Goal: Information Seeking & Learning: Understand process/instructions

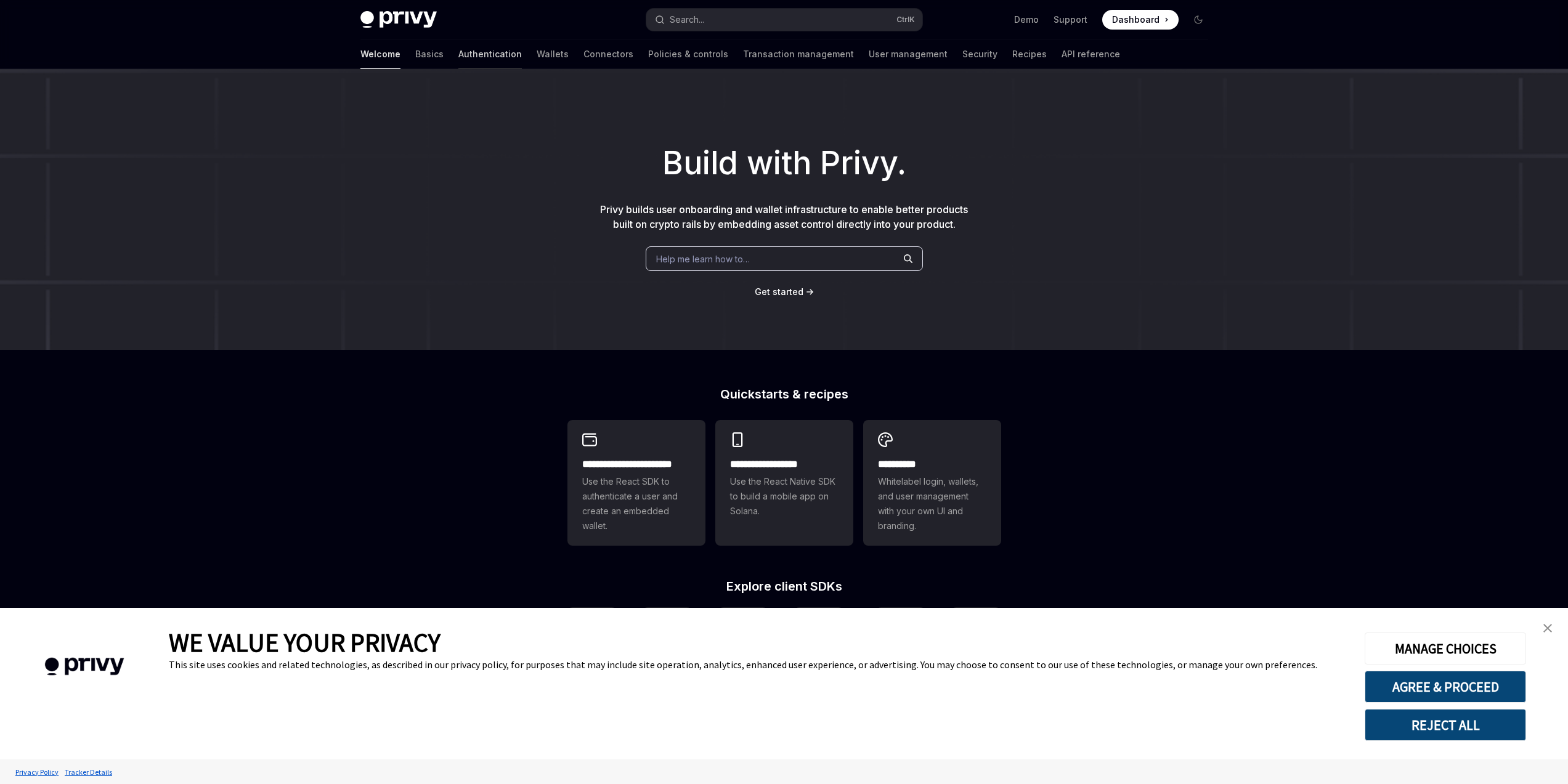
click at [458, 55] on link "Authentication" at bounding box center [490, 54] width 63 height 30
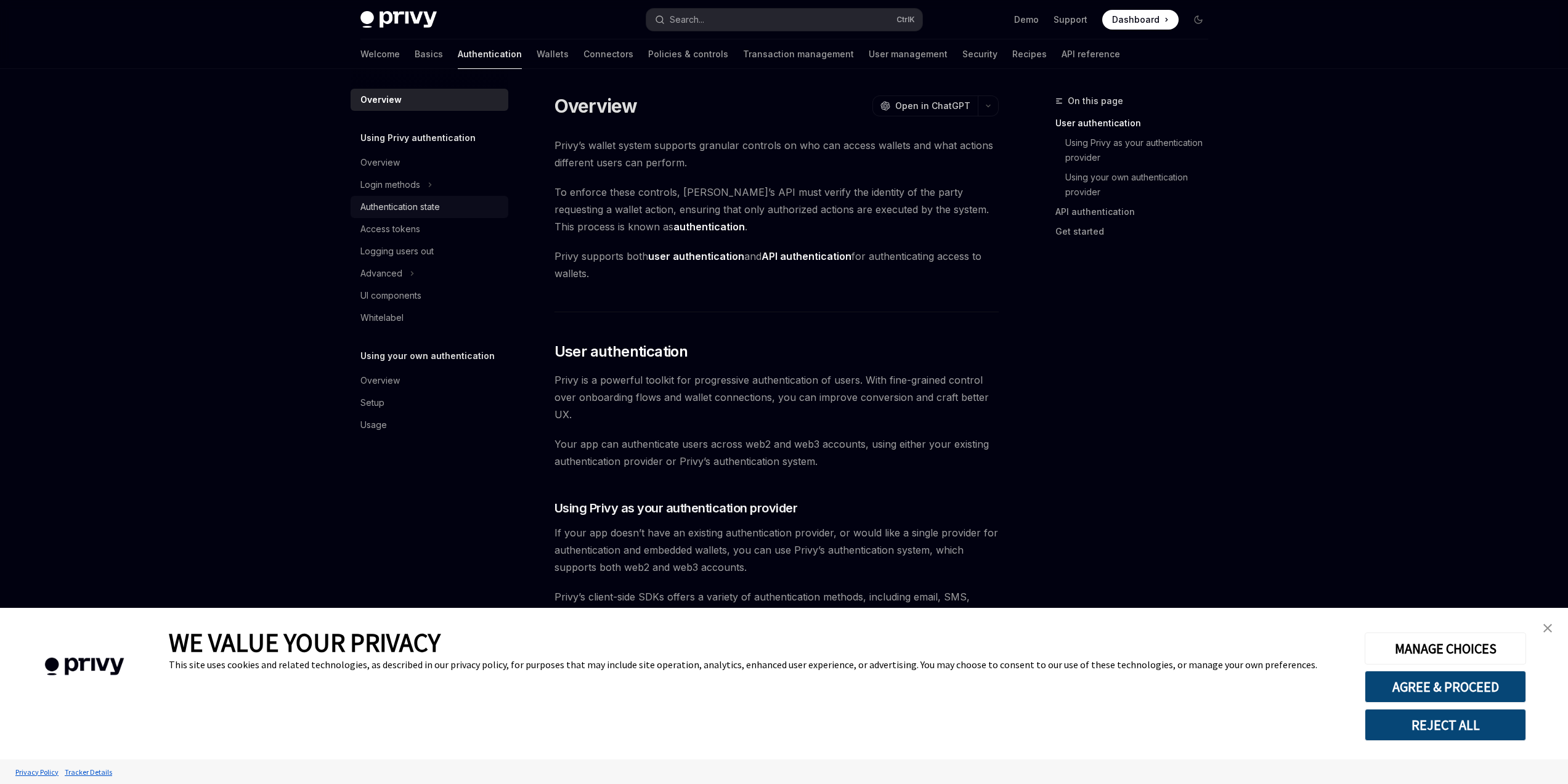
click at [449, 210] on div "Authentication state" at bounding box center [430, 207] width 140 height 15
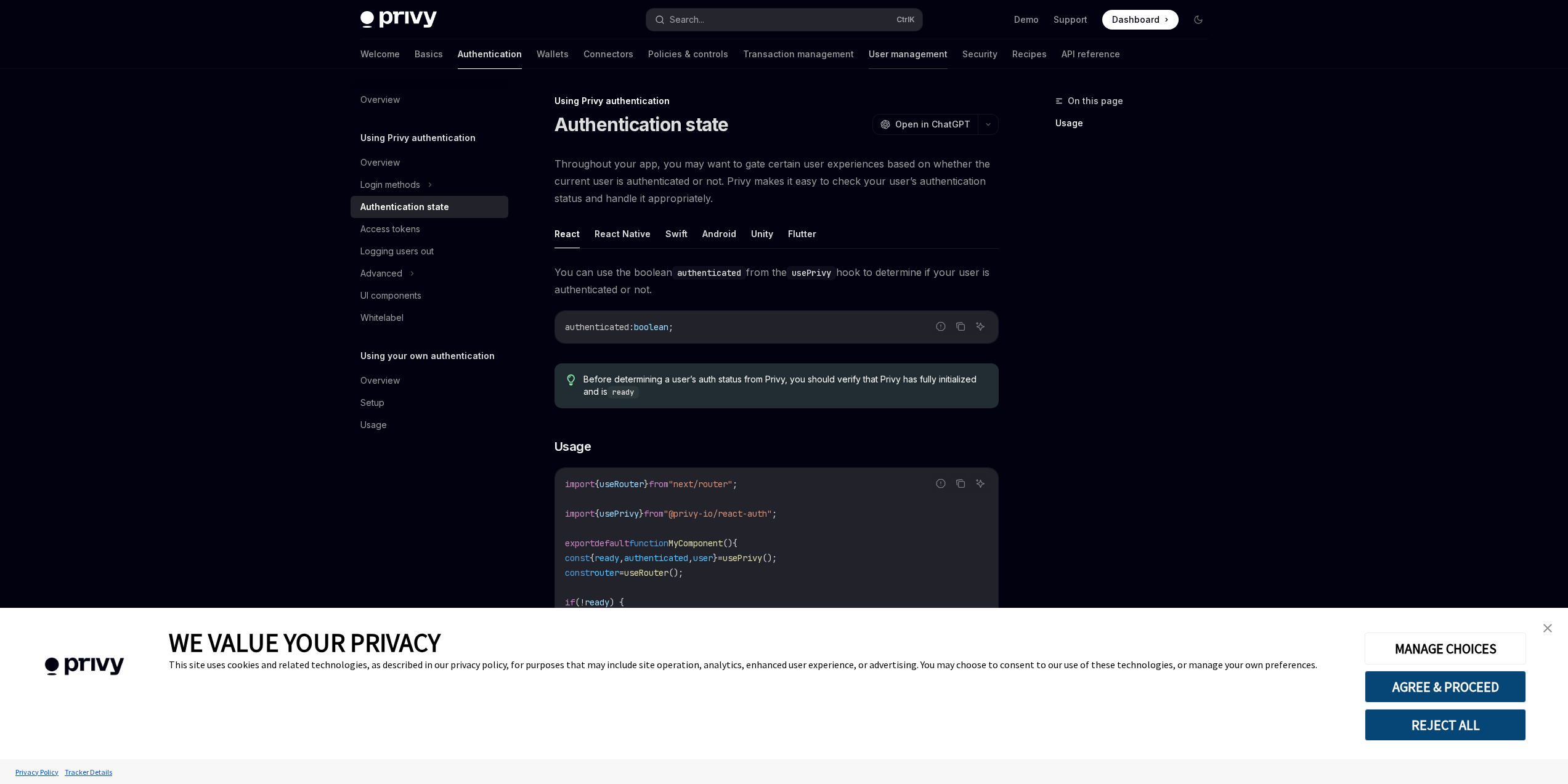
click at [869, 51] on link "User management" at bounding box center [908, 54] width 79 height 30
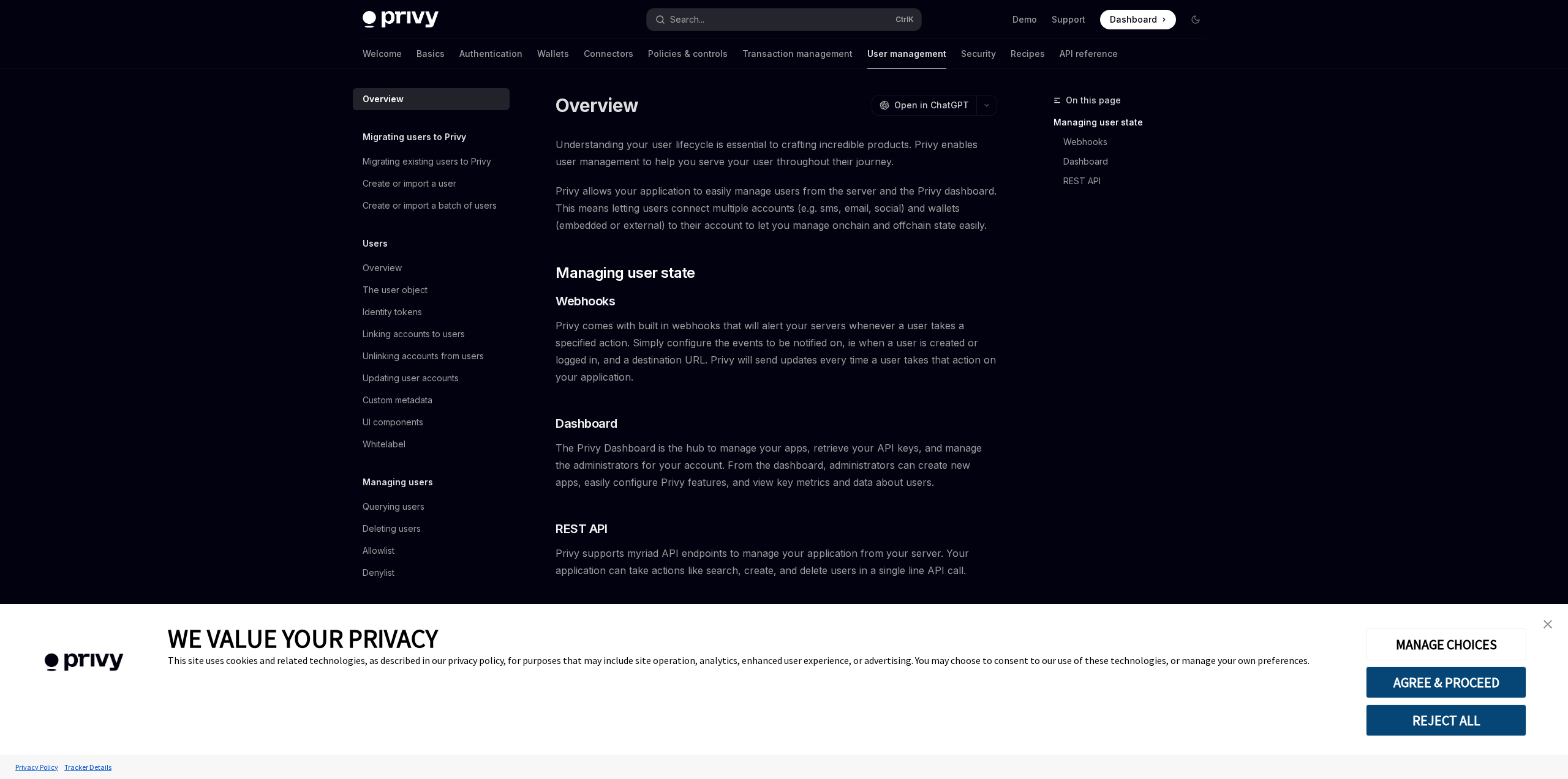
click at [879, 54] on div "Welcome Basics Authentication Wallets Connectors Policies & controls Transactio…" at bounding box center [740, 54] width 756 height 30
click at [961, 54] on link "Security" at bounding box center [978, 54] width 35 height 30
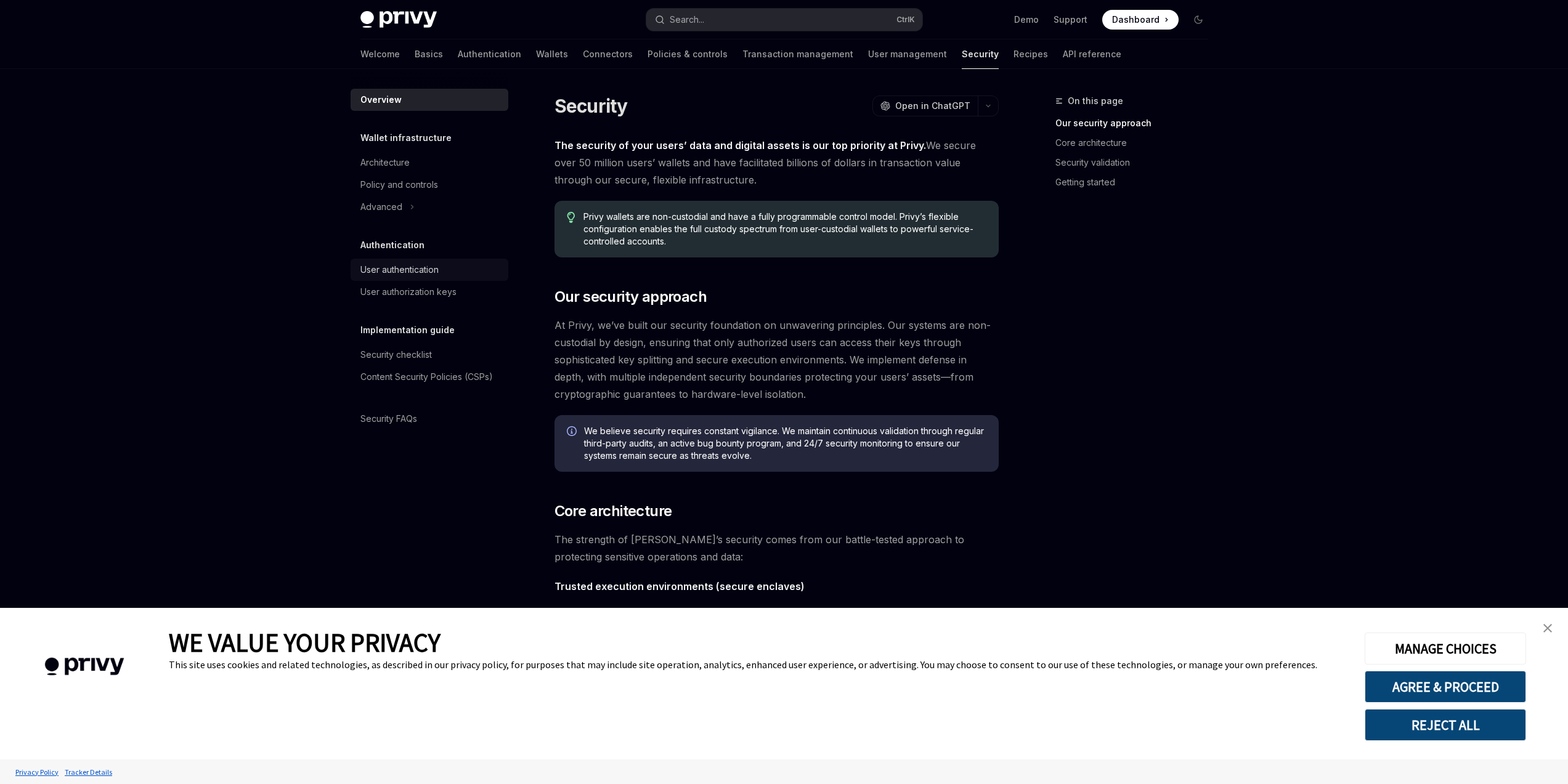
click at [445, 268] on div "User authentication" at bounding box center [430, 270] width 140 height 15
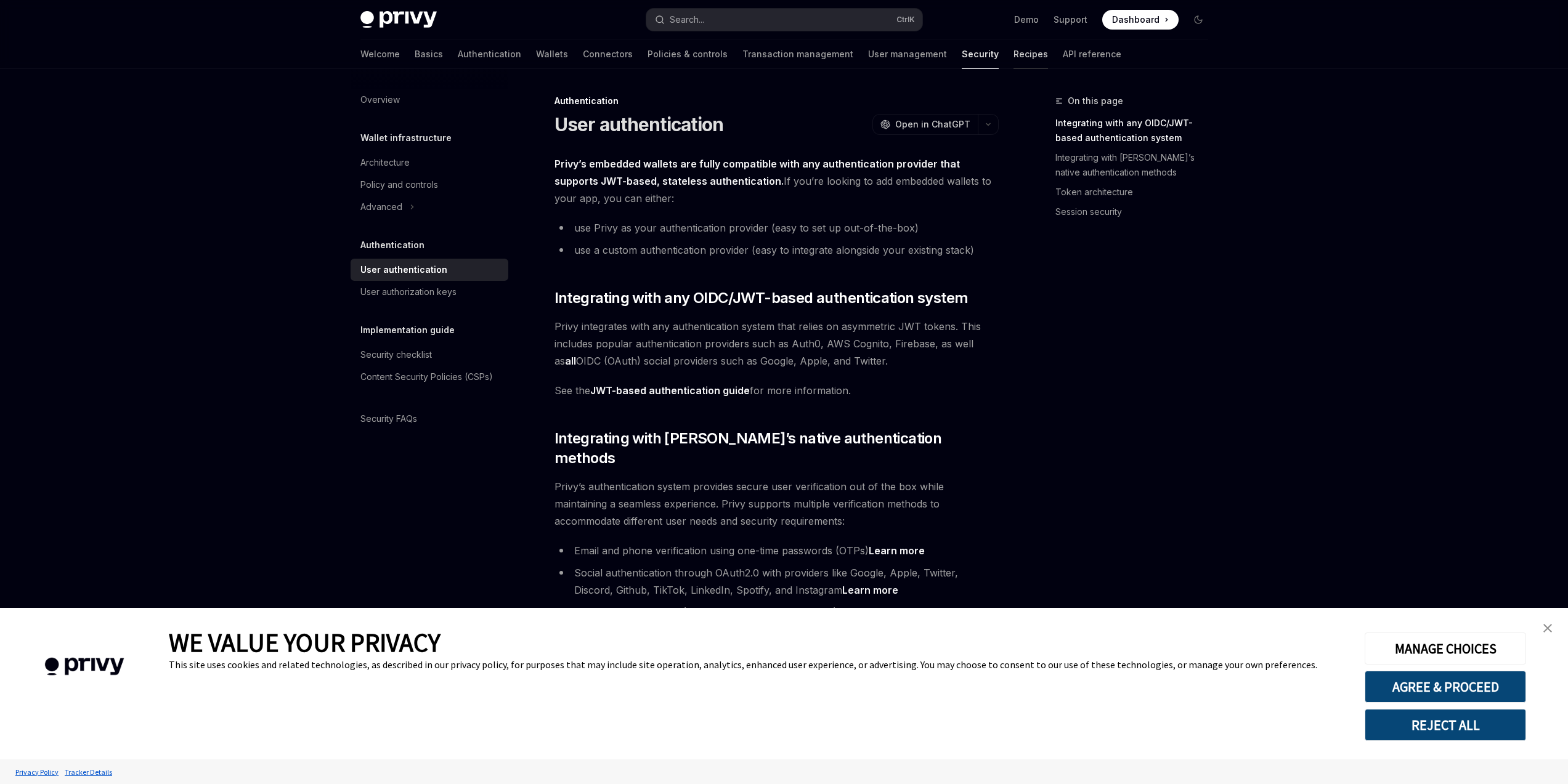
click at [1013, 61] on link "Recipes" at bounding box center [1031, 54] width 35 height 30
type textarea "*"
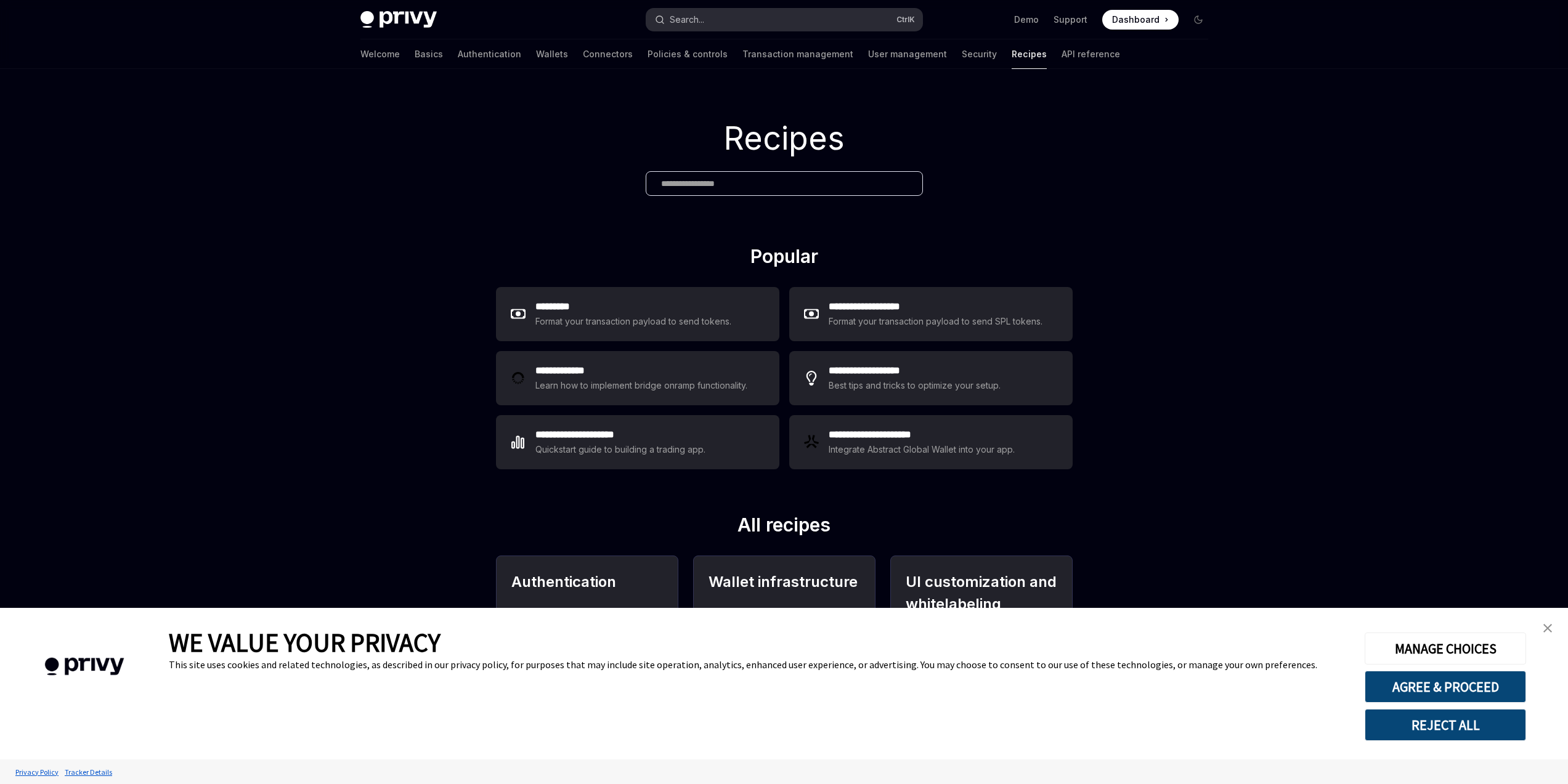
click at [776, 24] on button "Search... Ctrl K" at bounding box center [784, 19] width 276 height 22
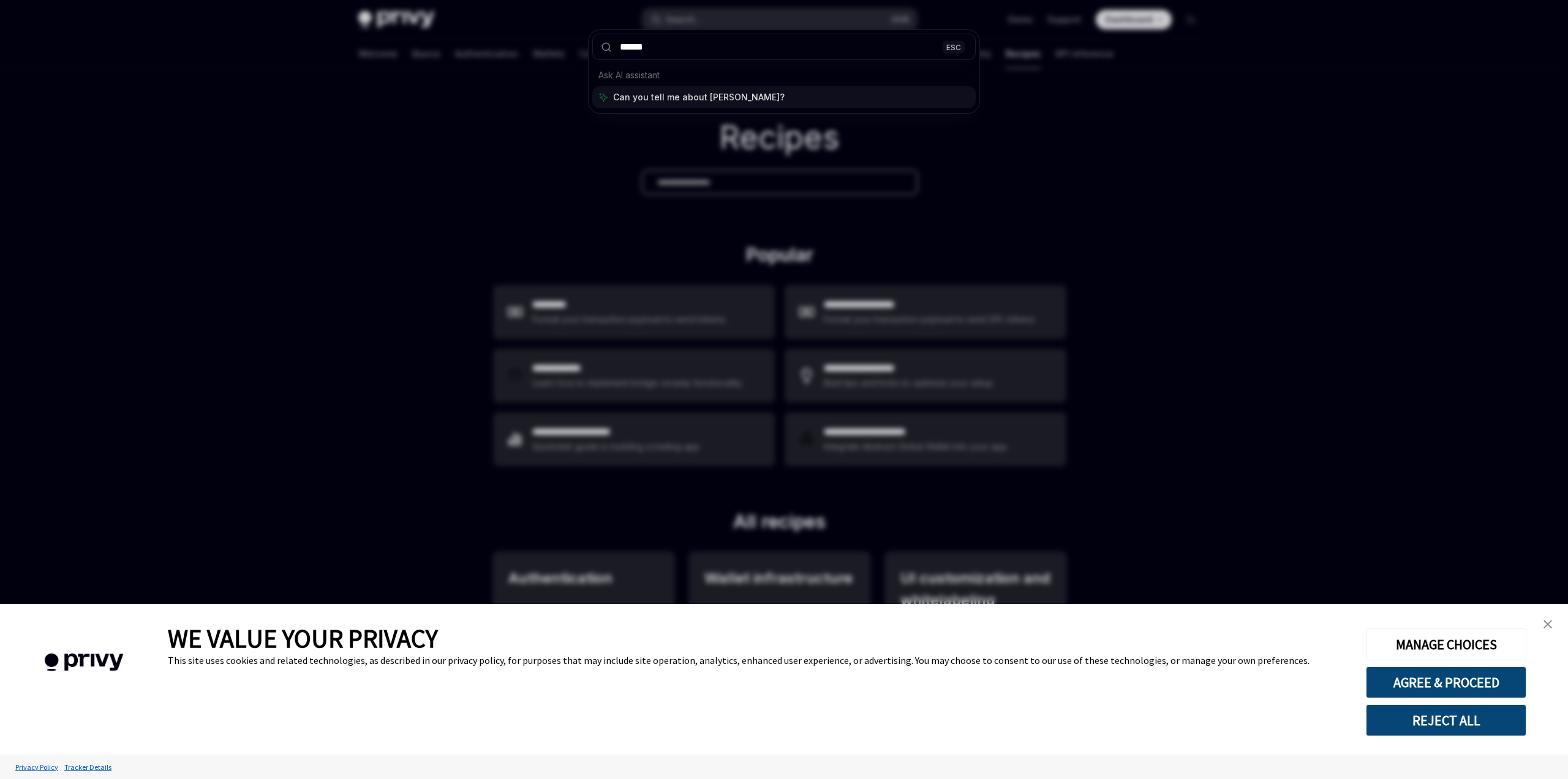
type input "*******"
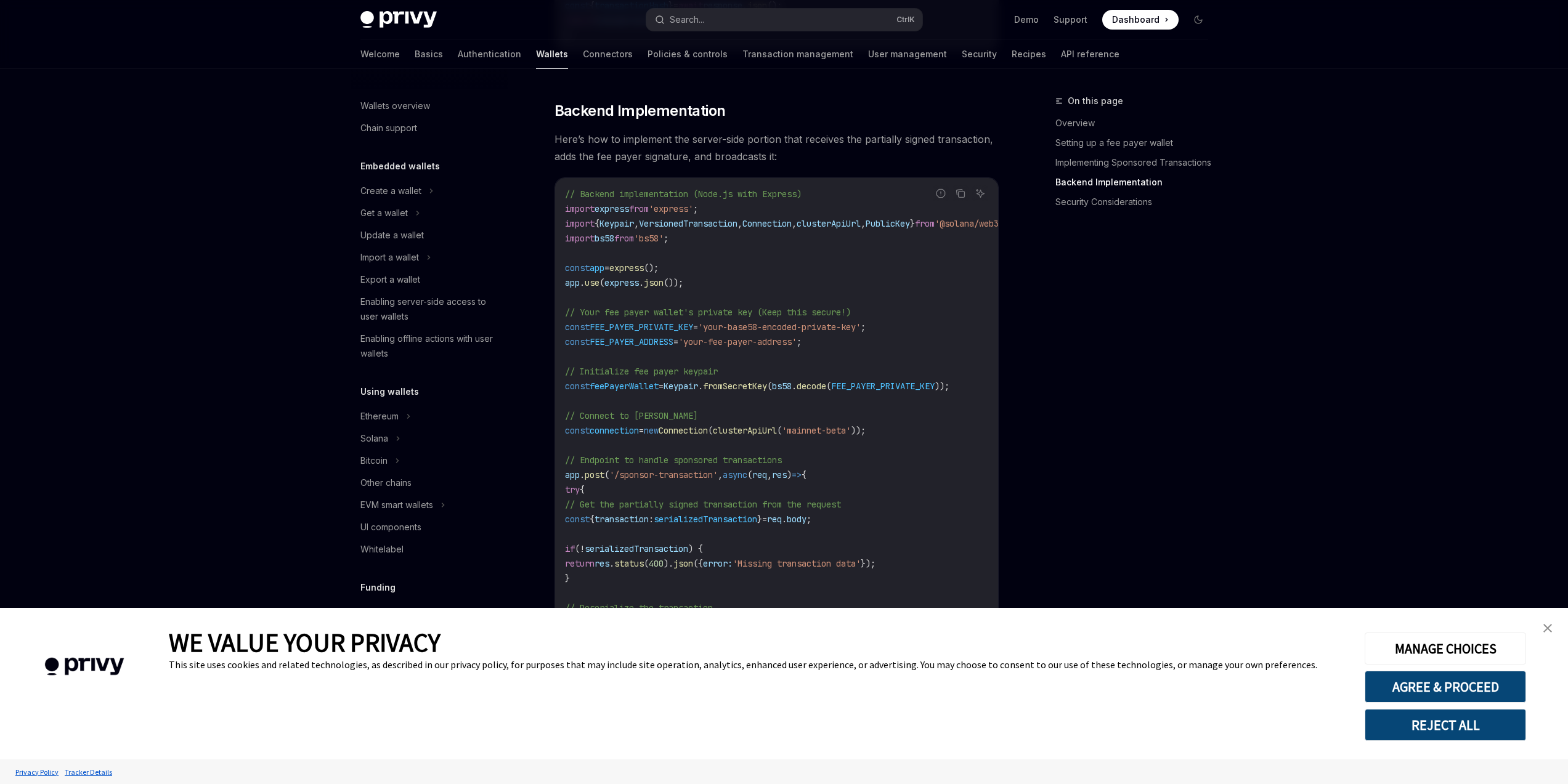
scroll to position [348, 0]
click at [1106, 285] on div "On this page Overview Setting up a fee payer wallet Implementing Sponsored Tran…" at bounding box center [1125, 439] width 188 height 691
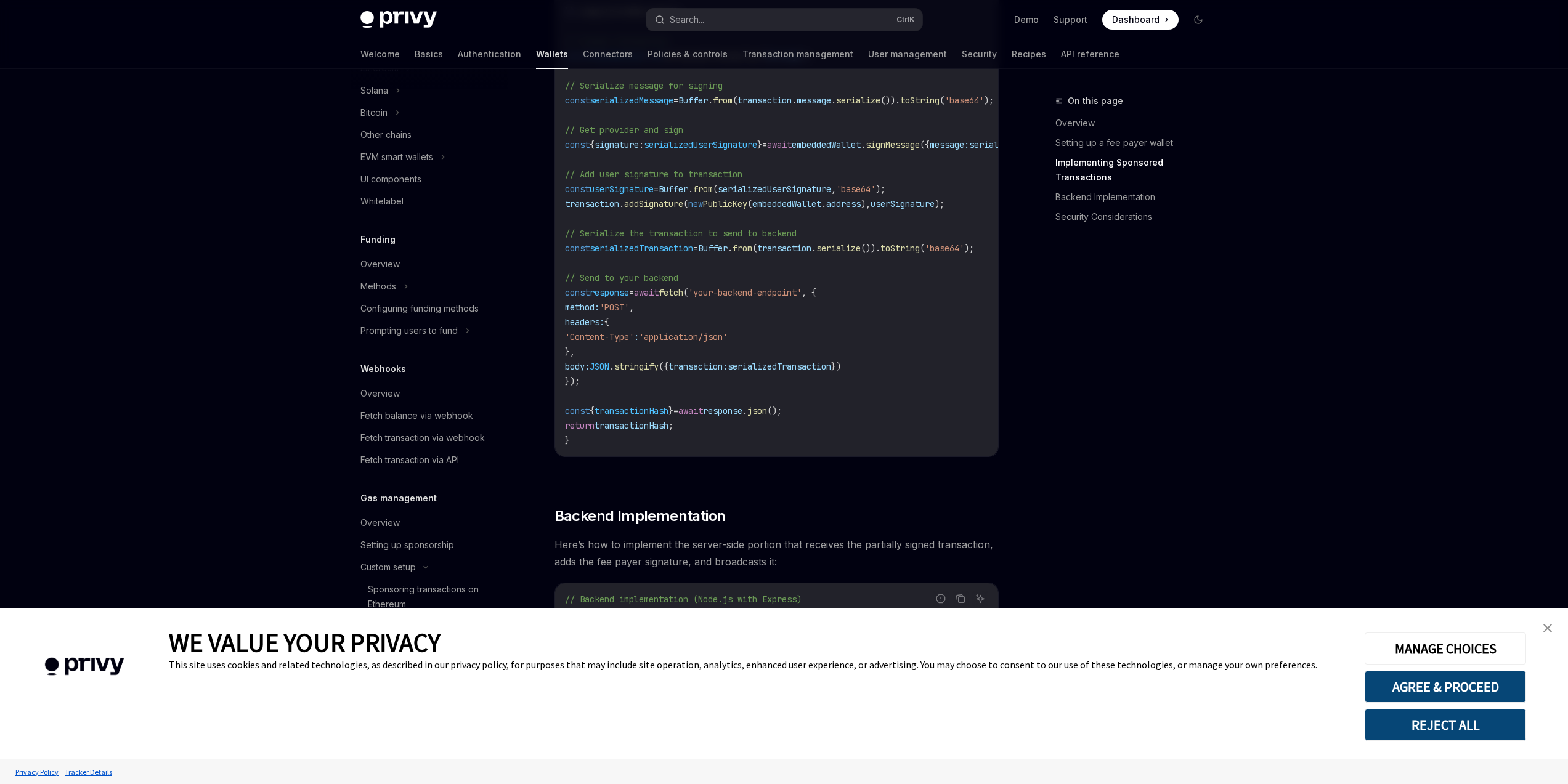
scroll to position [1409, 0]
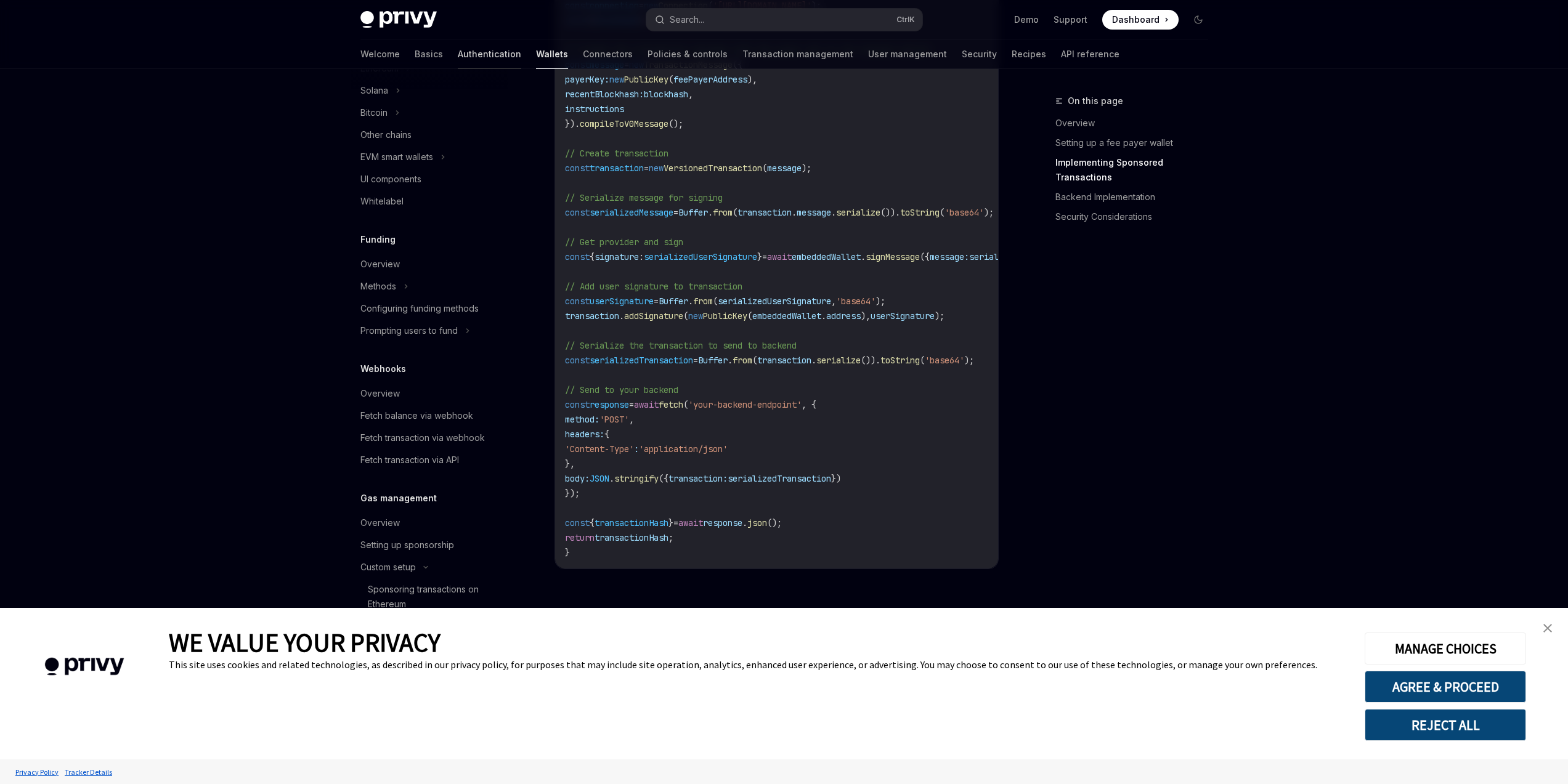
click at [458, 51] on link "Authentication" at bounding box center [489, 54] width 63 height 30
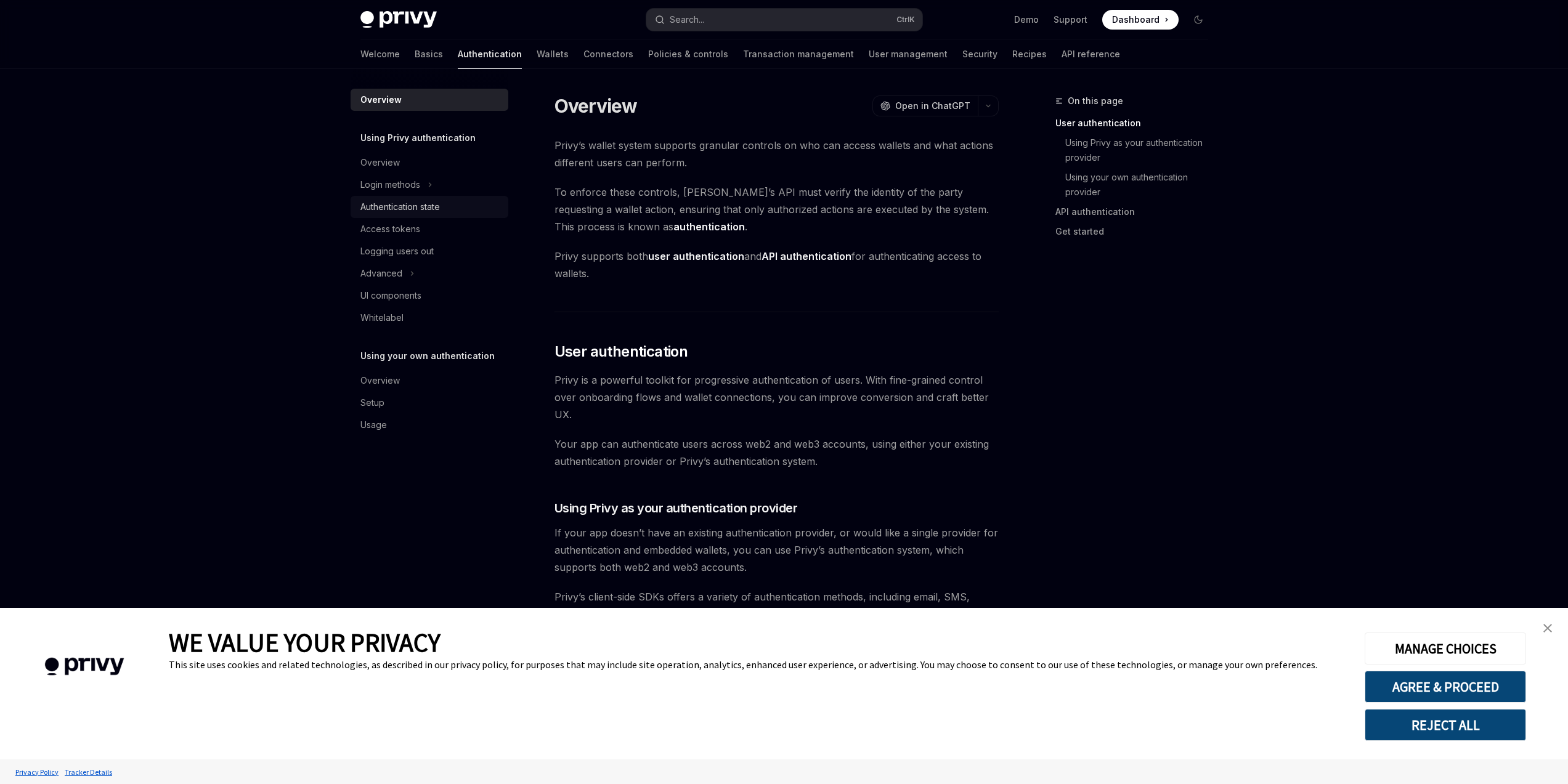
click at [450, 206] on div "Authentication state" at bounding box center [430, 207] width 140 height 15
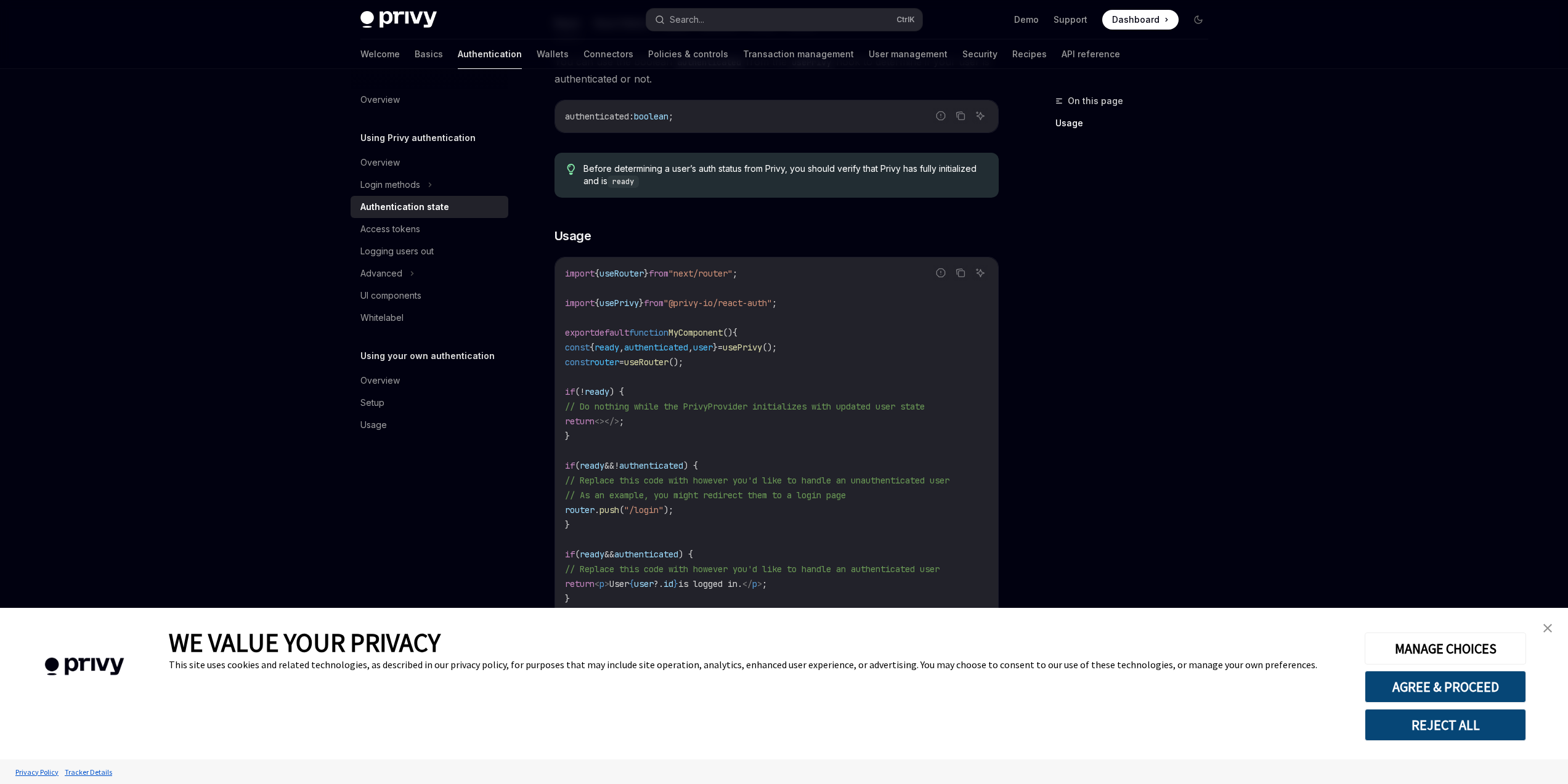
scroll to position [281, 0]
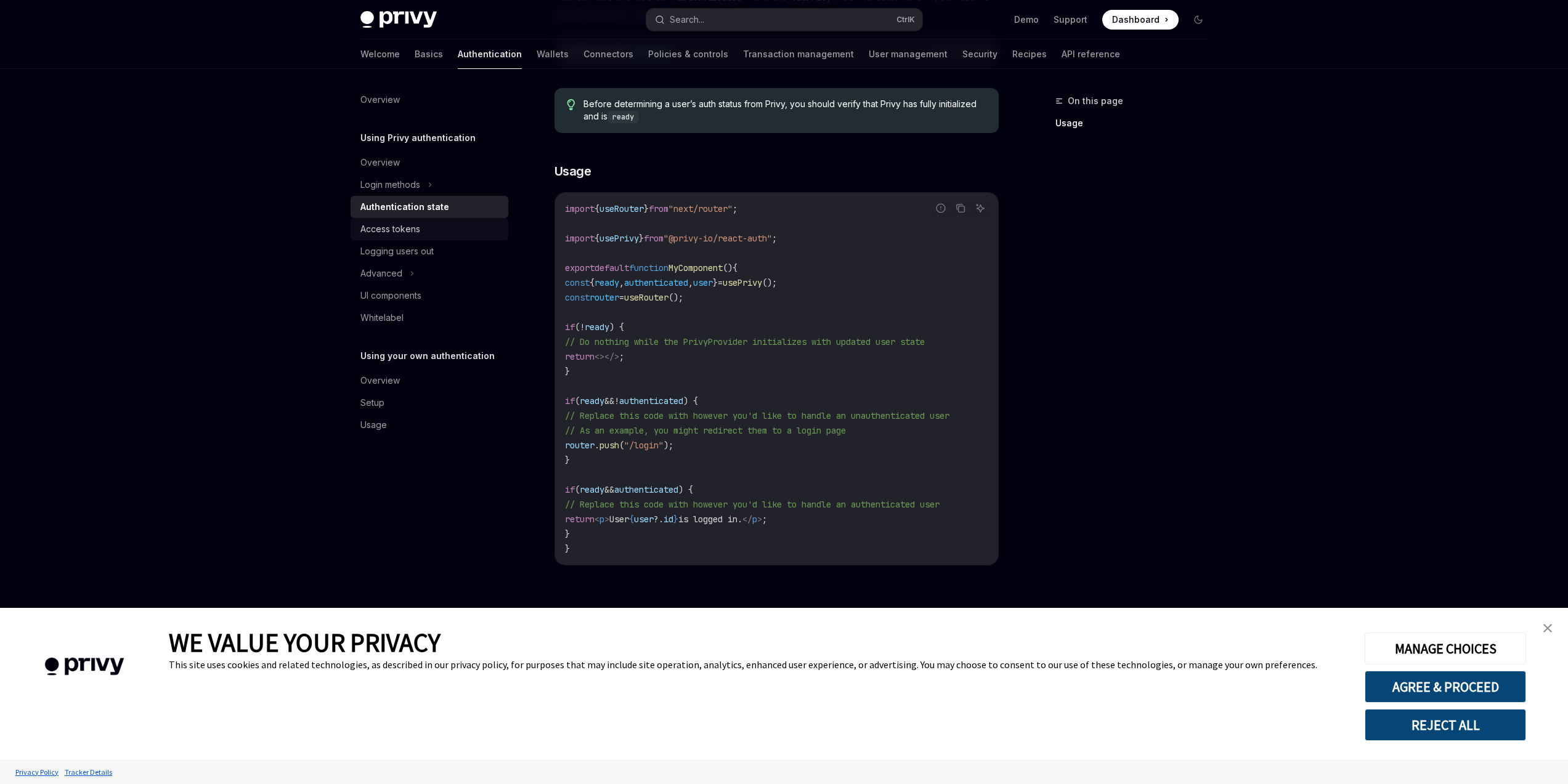
click at [434, 238] on link "Access tokens" at bounding box center [429, 229] width 158 height 22
type textarea "*"
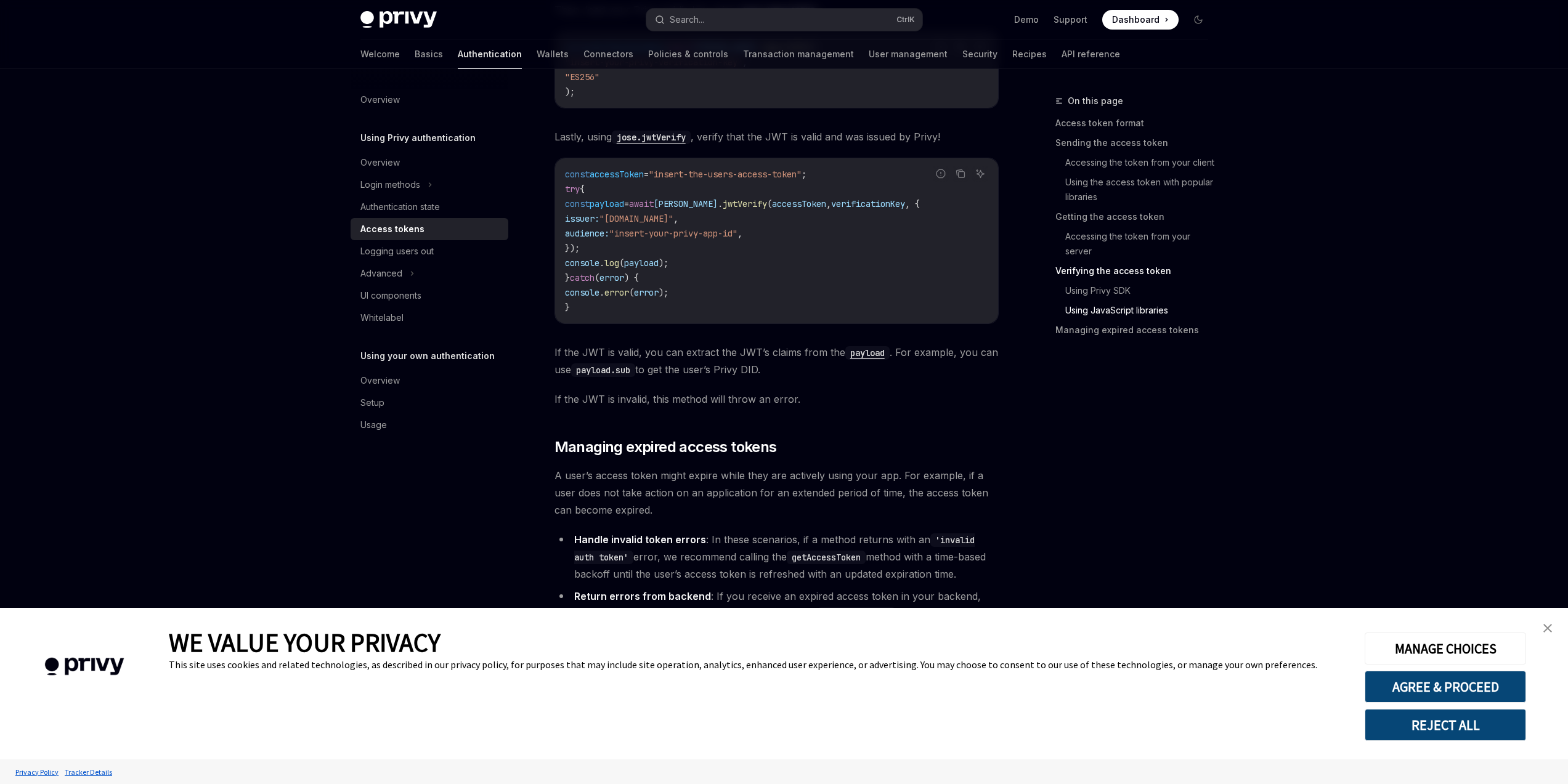
scroll to position [3105, 0]
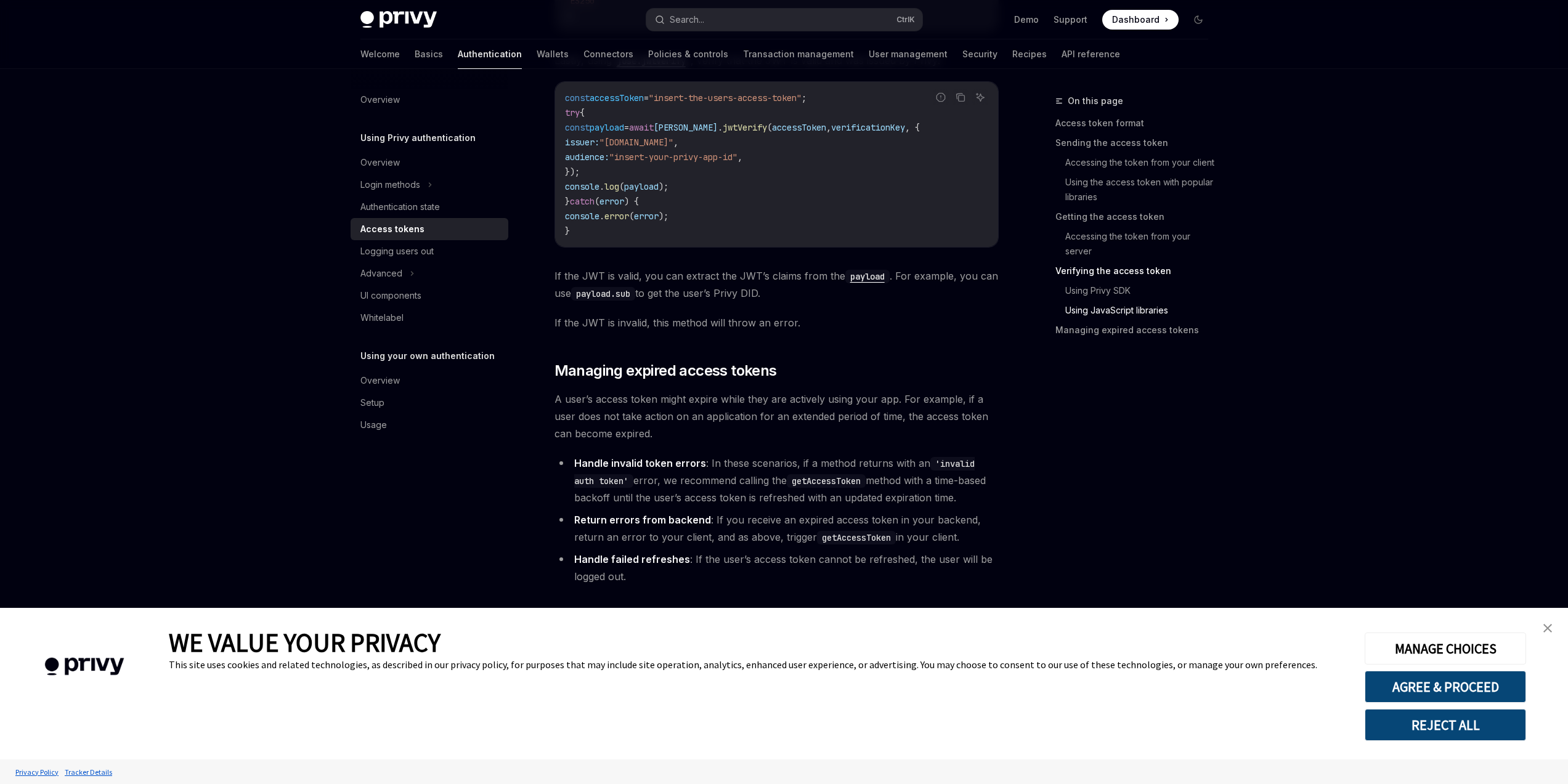
click at [1050, 460] on div "On this page Access token format Sending the access token Accessing the token f…" at bounding box center [1125, 439] width 188 height 691
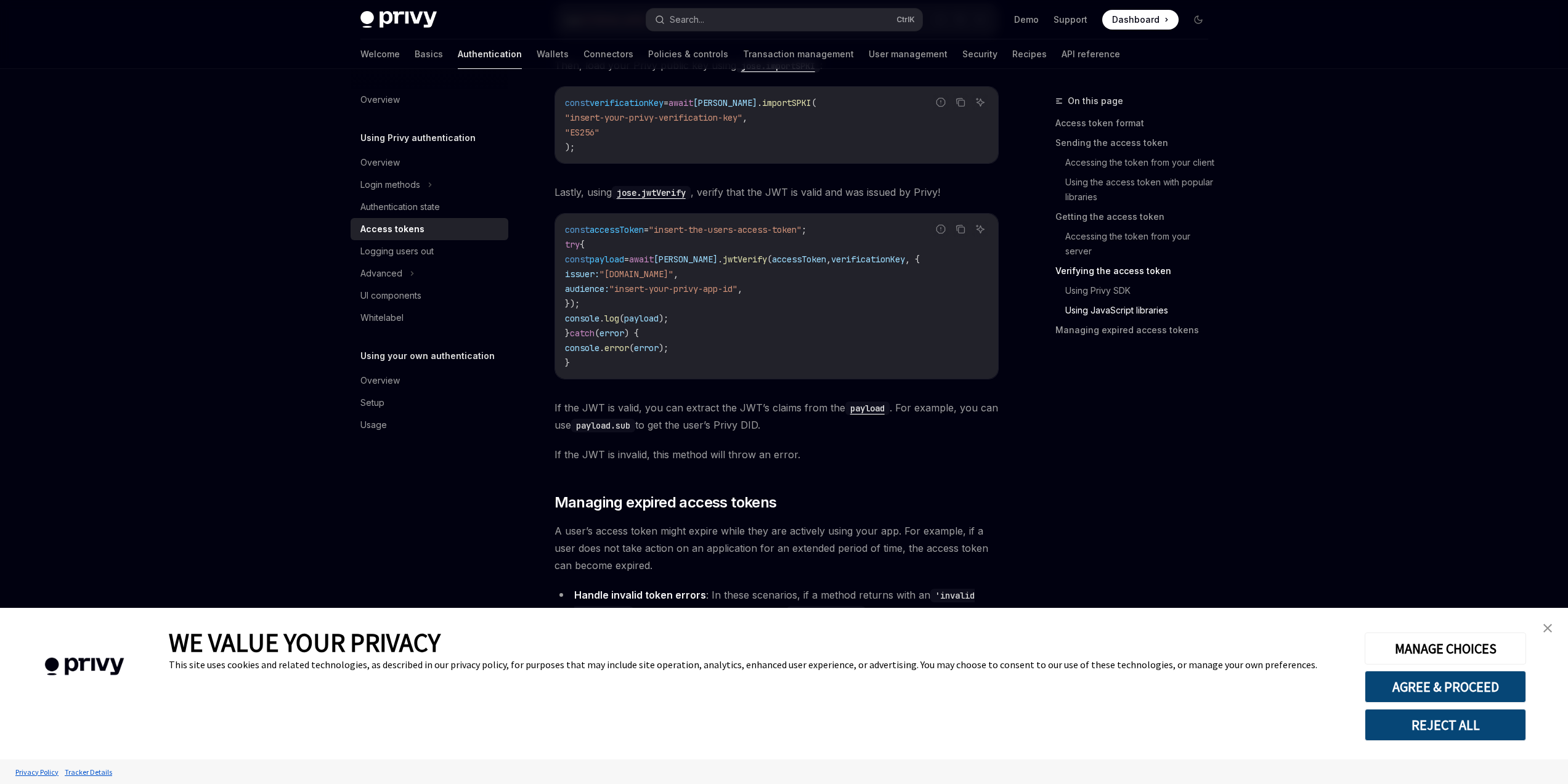
scroll to position [2810, 0]
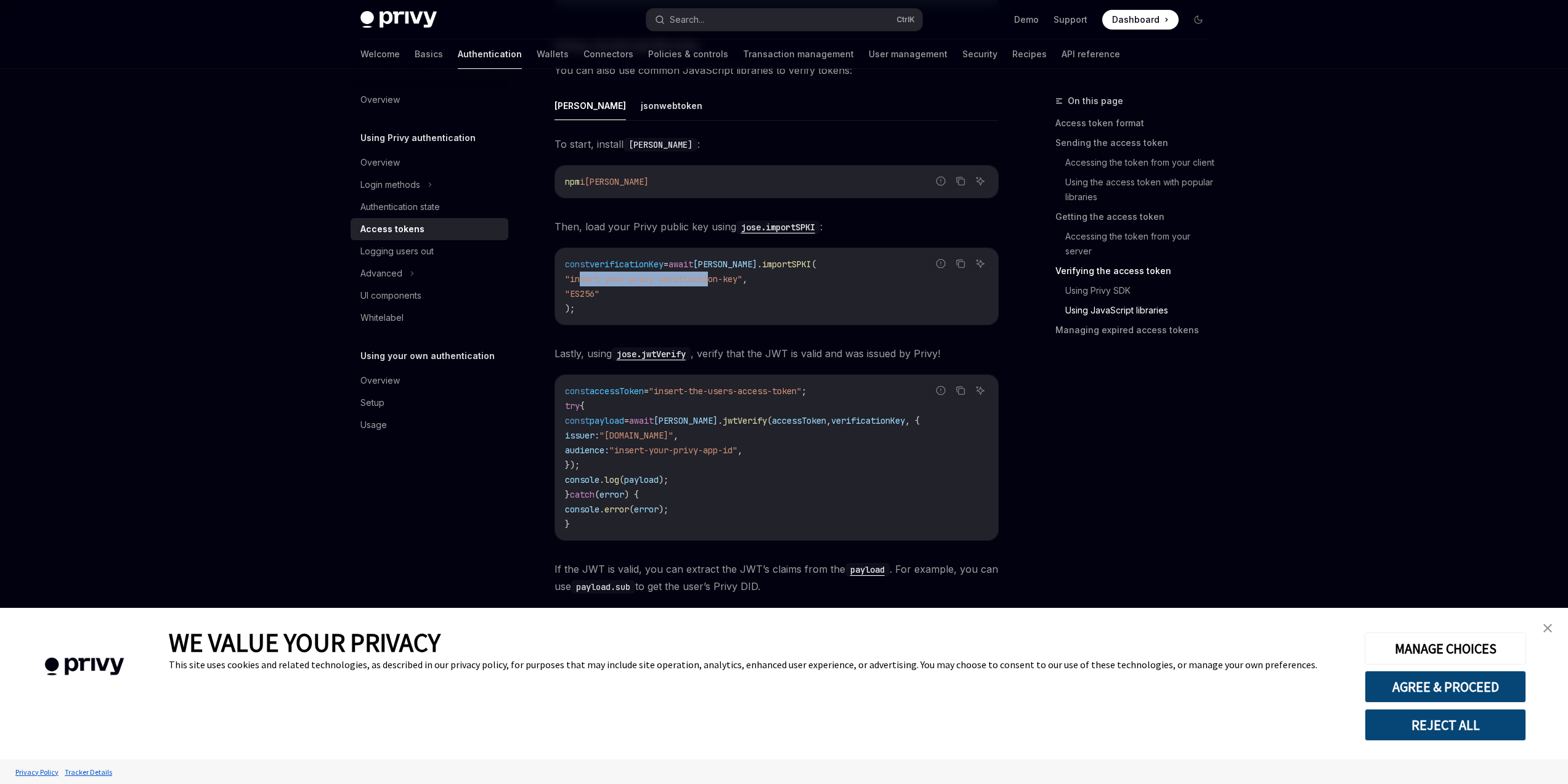
drag, startPoint x: 580, startPoint y: 292, endPoint x: 718, endPoint y: 292, distance: 138.0
click at [718, 285] on span ""insert-your-privy-verification-key"" at bounding box center [654, 278] width 178 height 11
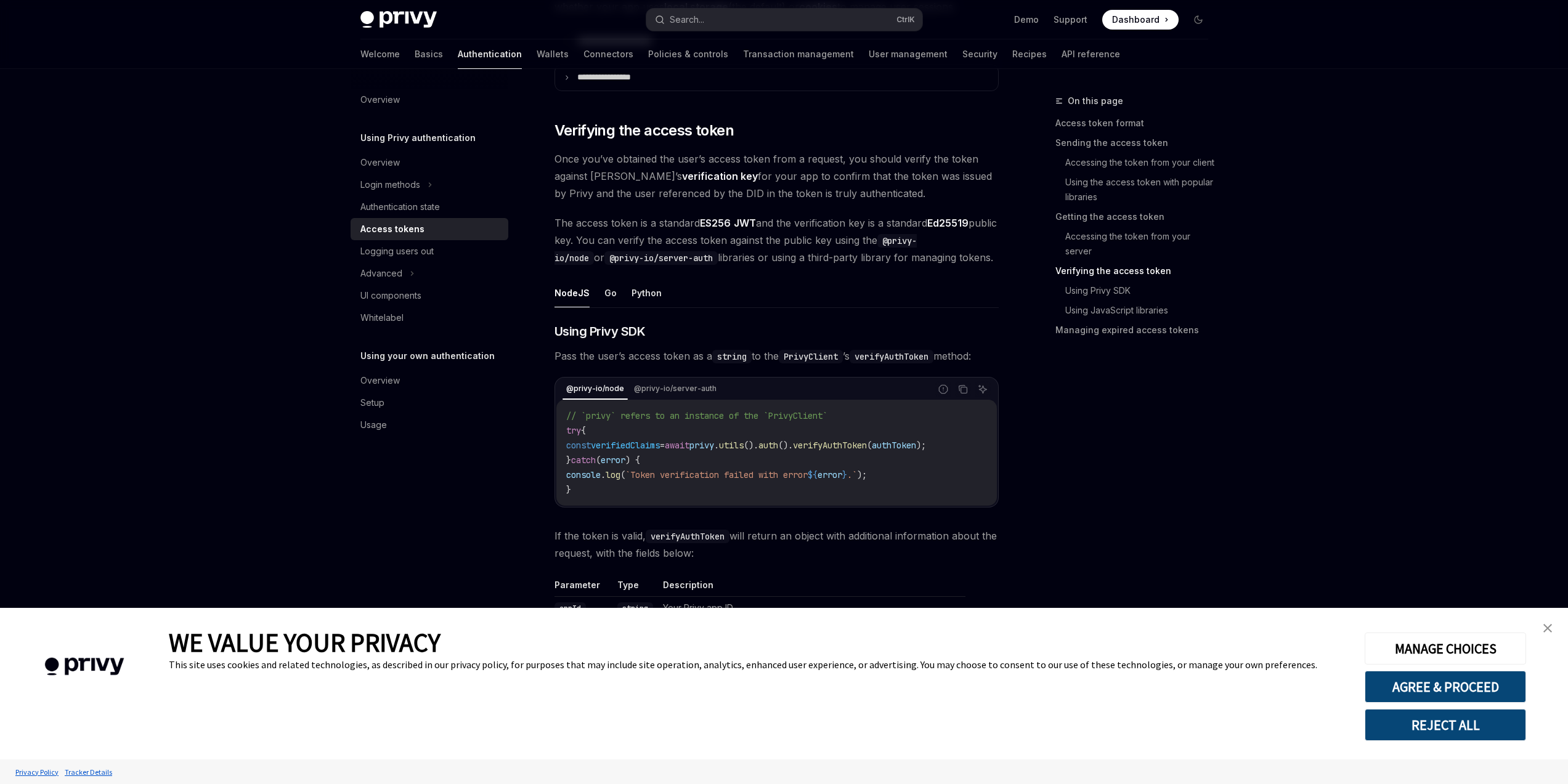
scroll to position [1775, 0]
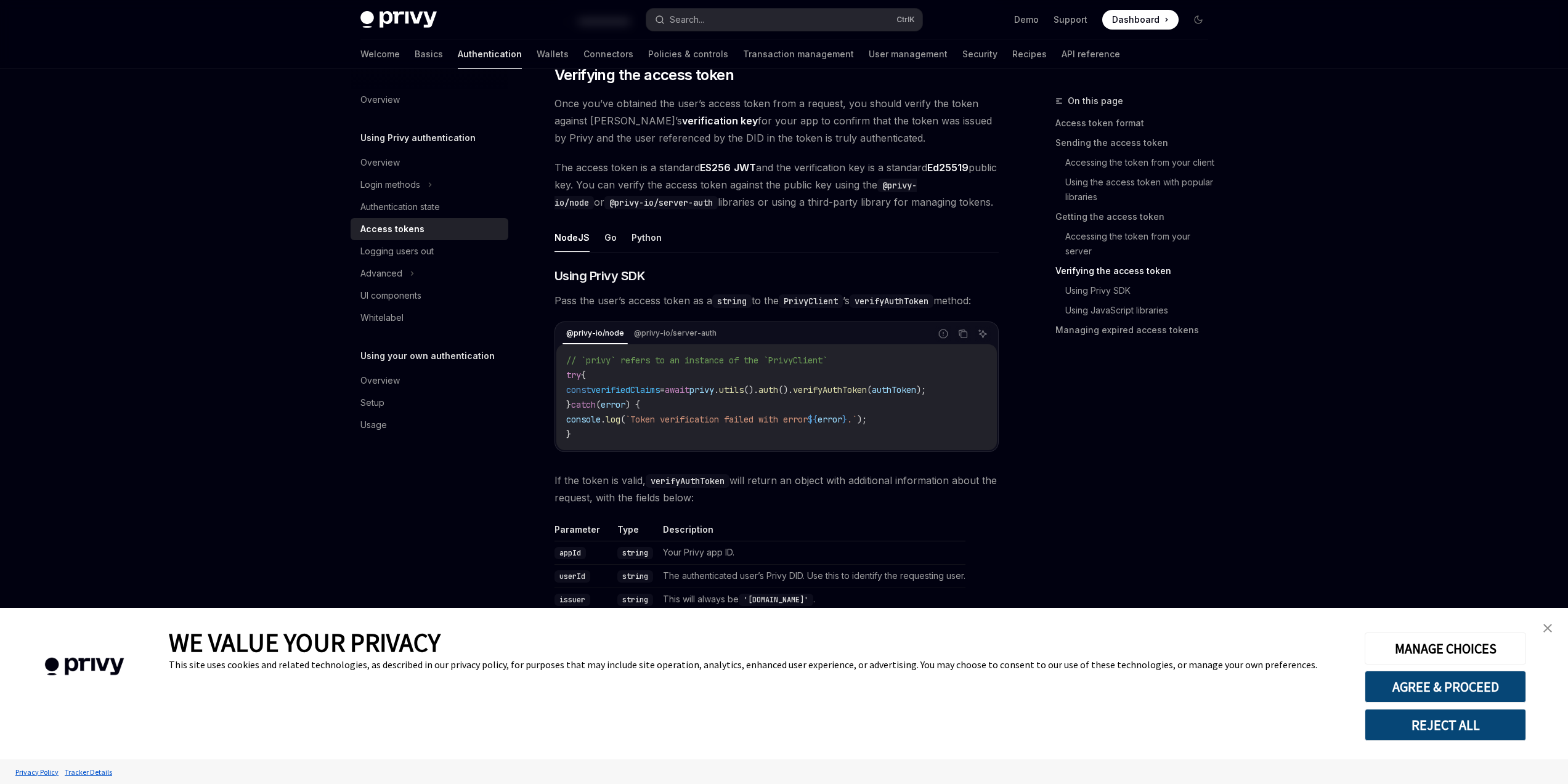
click at [801, 360] on span "// `privy` refers to an instance of the `PrivyClient`" at bounding box center [697, 360] width 262 height 11
copy span "PrivyClient"
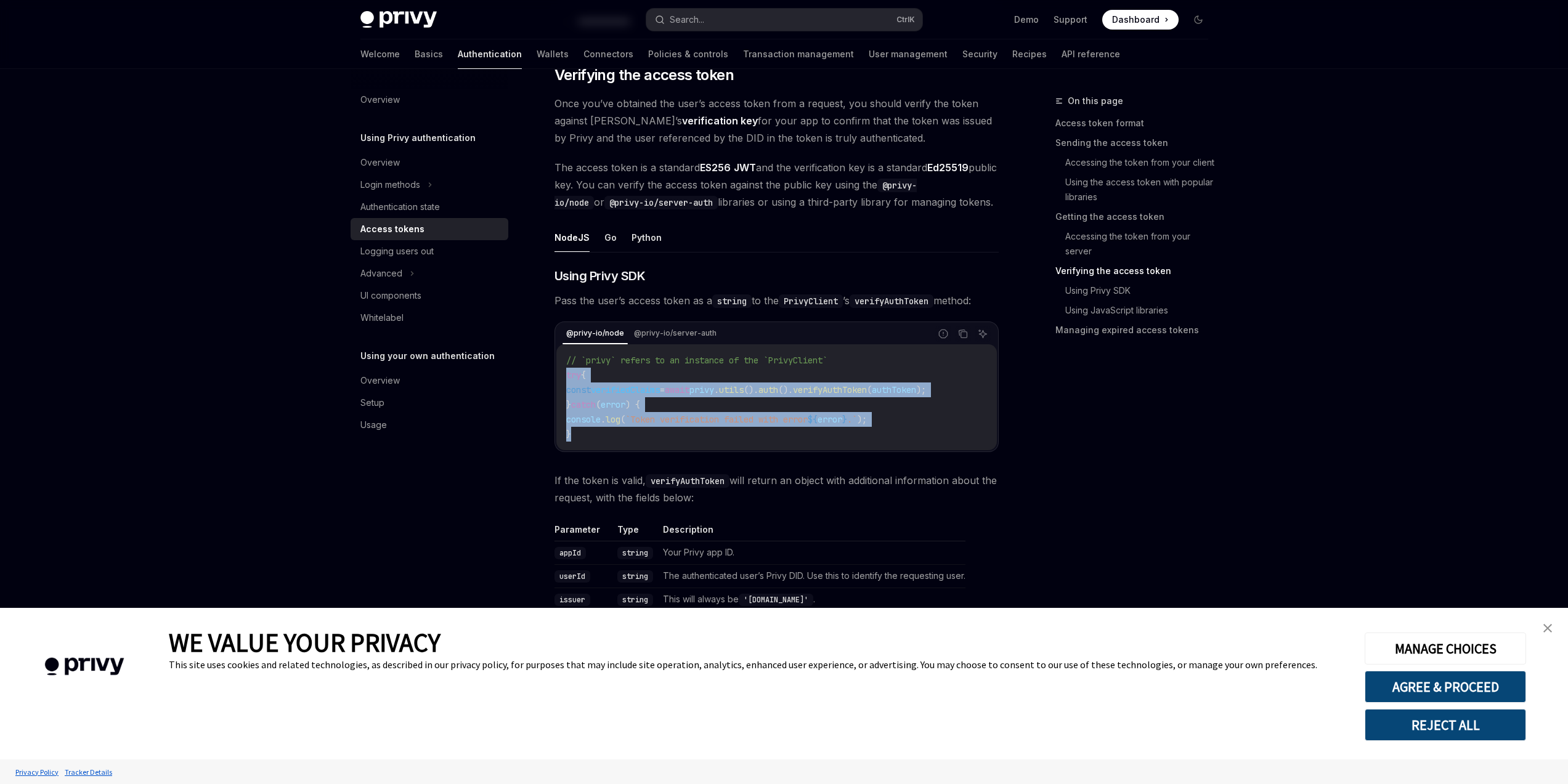
drag, startPoint x: 618, startPoint y: 431, endPoint x: 564, endPoint y: 362, distance: 87.6
click at [564, 362] on div "// `privy` refers to an instance of the `PrivyClient` try { const verifiedClaim…" at bounding box center [777, 398] width 440 height 106
click at [916, 395] on span "authToken" at bounding box center [894, 390] width 44 height 11
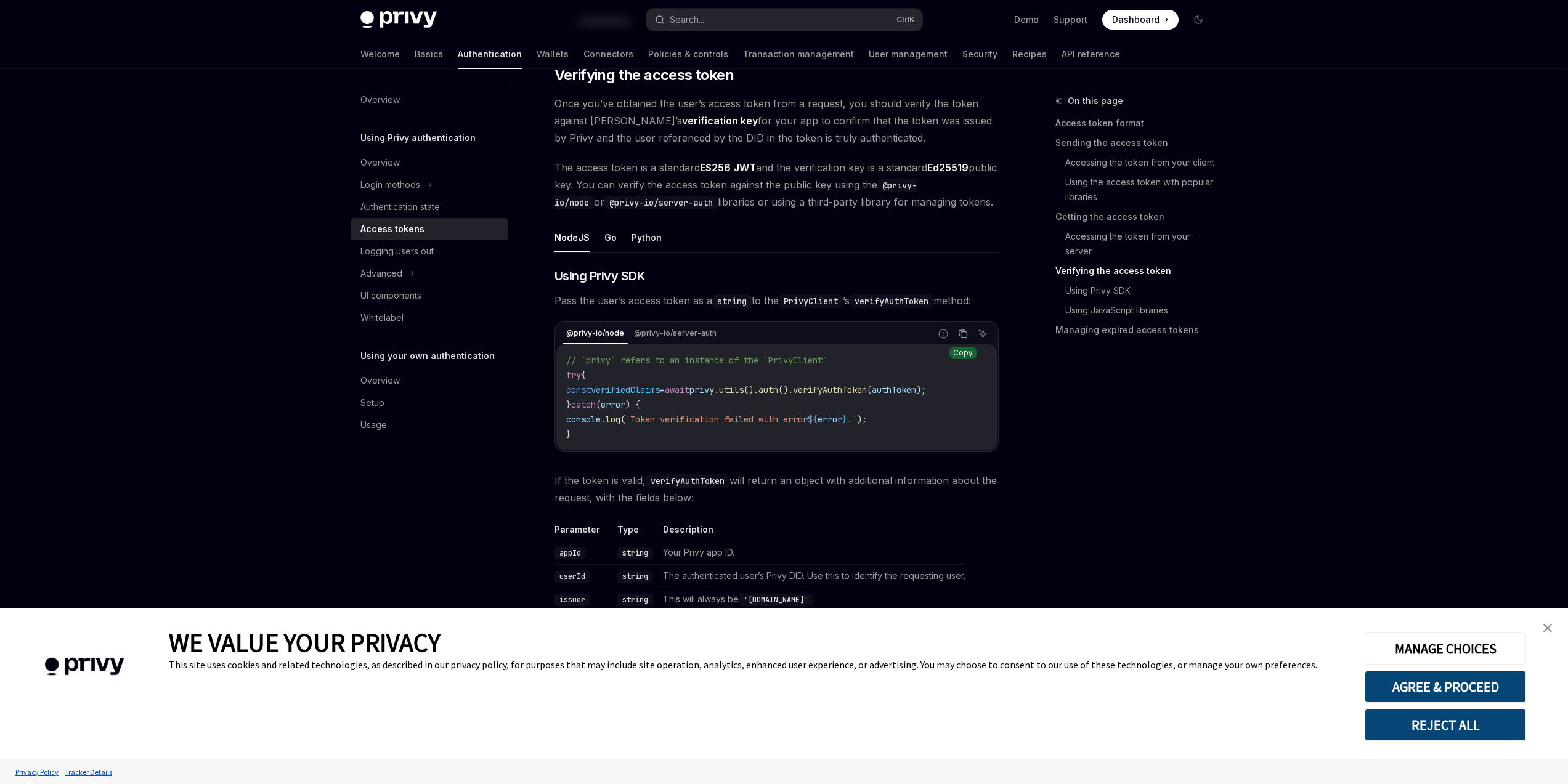
click at [961, 341] on button "Copy the contents from the code block" at bounding box center [963, 333] width 16 height 16
drag, startPoint x: 701, startPoint y: 393, endPoint x: 884, endPoint y: 395, distance: 183.0
click at [835, 395] on span "const verifiedClaims = await privy . utils (). auth (). verifyAuthToken ( authT…" at bounding box center [746, 390] width 360 height 11
click at [867, 395] on span "verifyAuthToken" at bounding box center [830, 390] width 74 height 11
click at [916, 394] on span "authToken" at bounding box center [894, 390] width 44 height 11
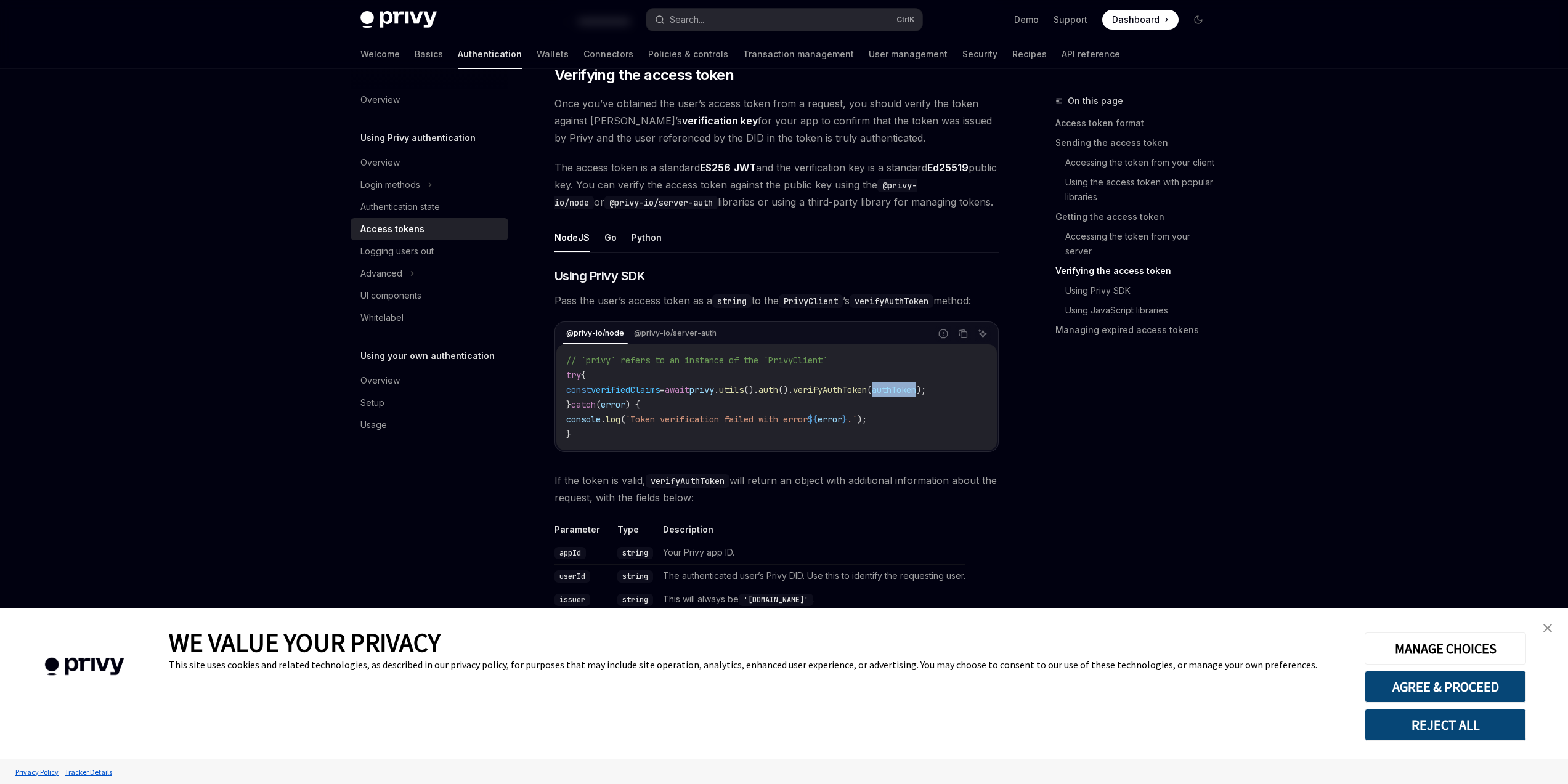
click at [916, 394] on span "authToken" at bounding box center [894, 390] width 44 height 11
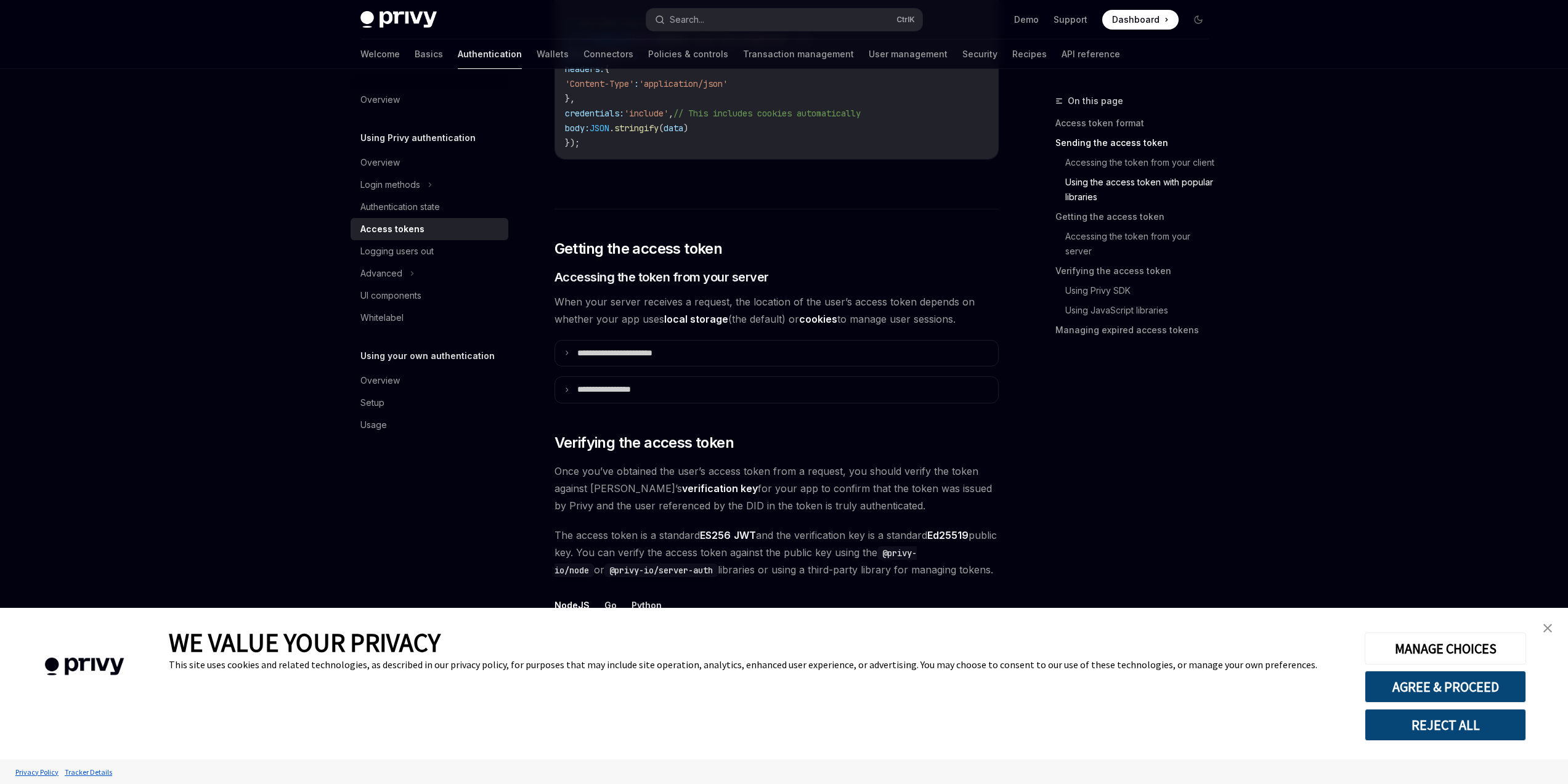
scroll to position [1405, 0]
click at [882, 391] on summary "**********" at bounding box center [776, 391] width 443 height 26
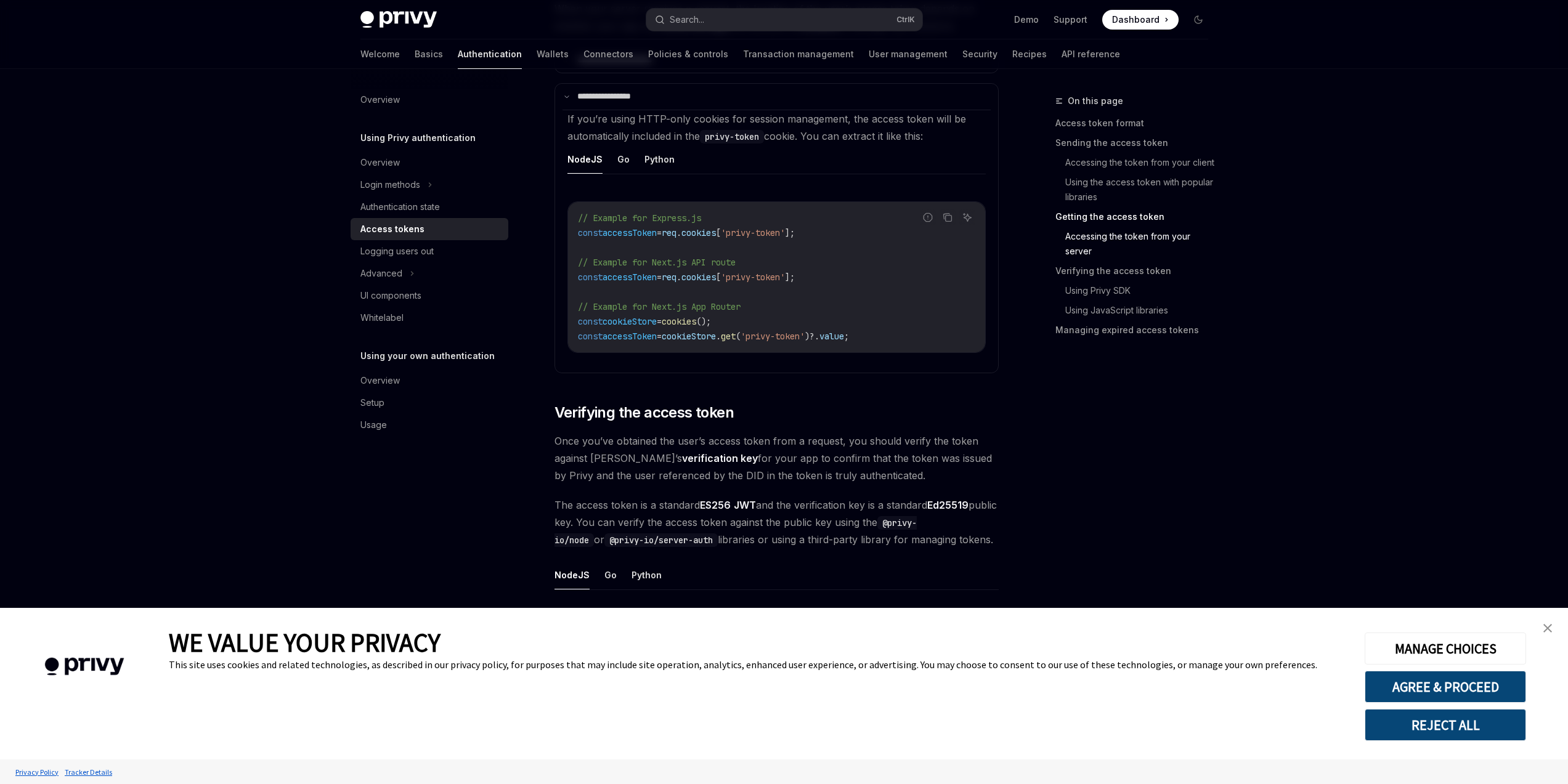
scroll to position [1701, 0]
